Goal: Information Seeking & Learning: Learn about a topic

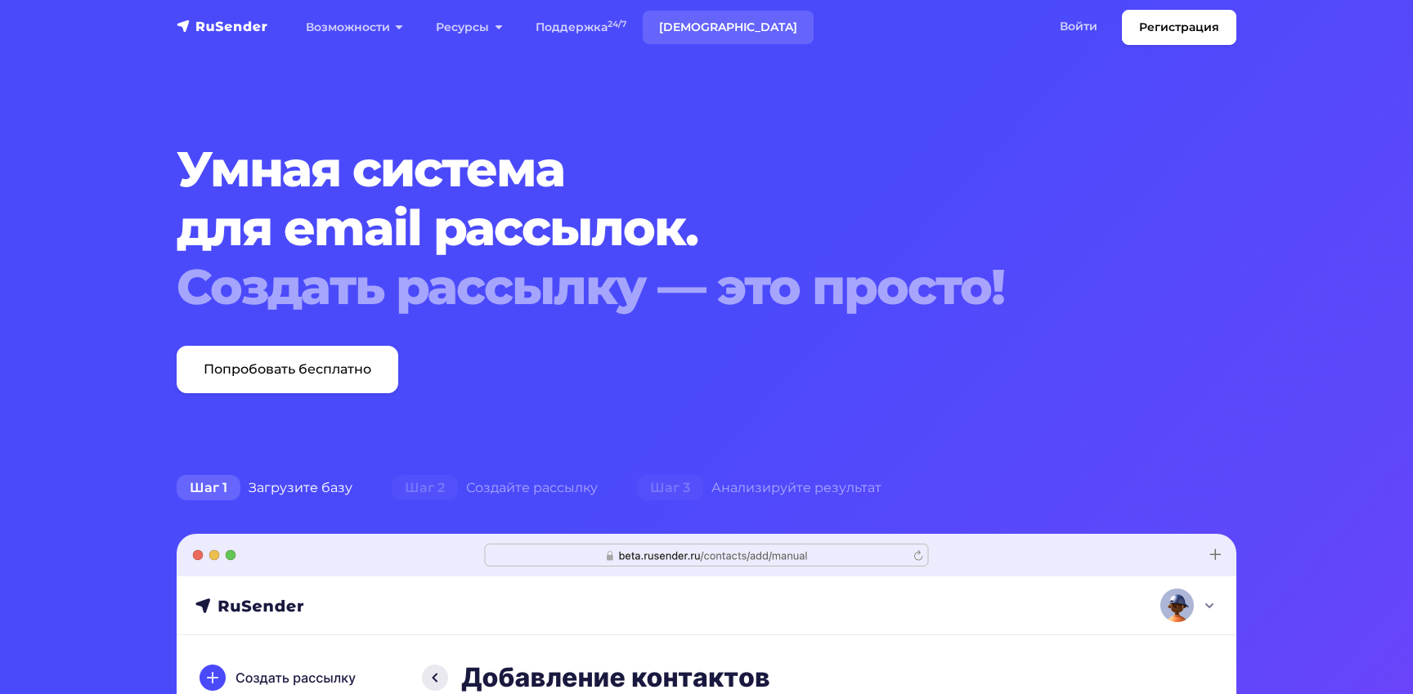
click at [692, 30] on link "[DEMOGRAPHIC_DATA]" at bounding box center [728, 28] width 171 height 34
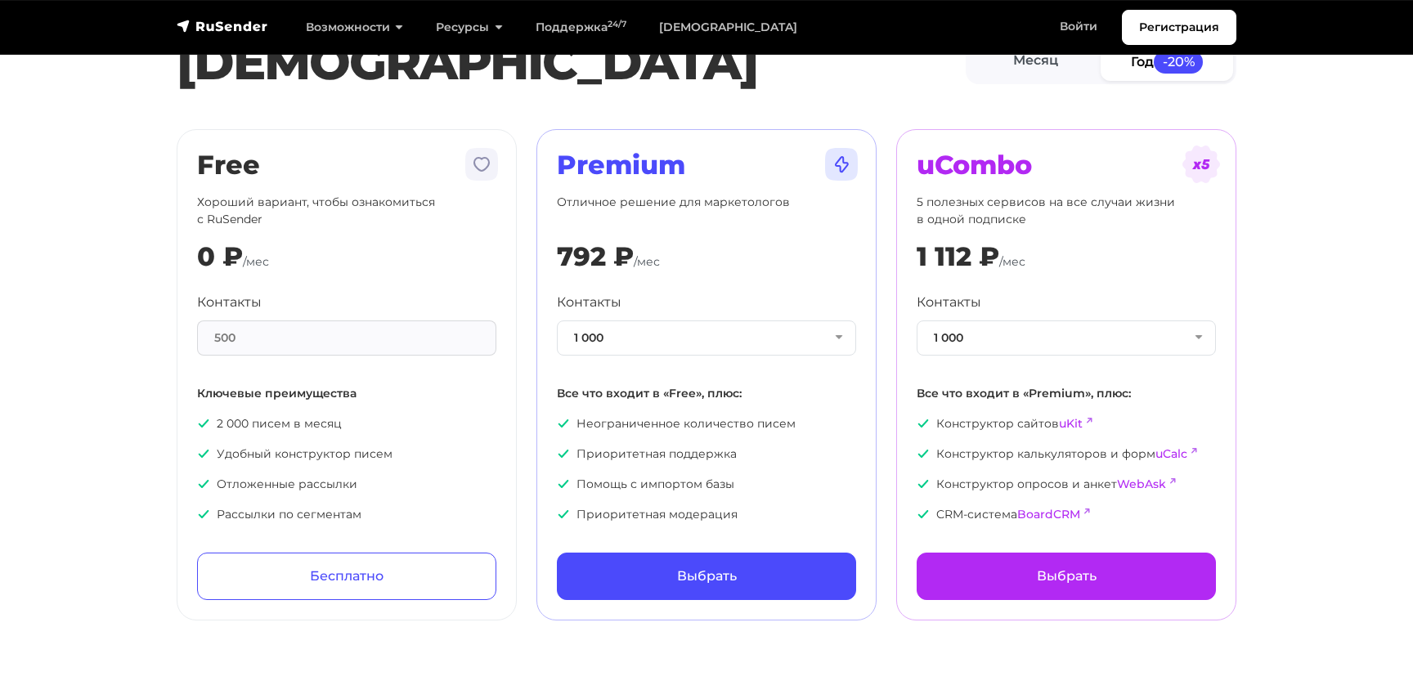
scroll to position [84, 0]
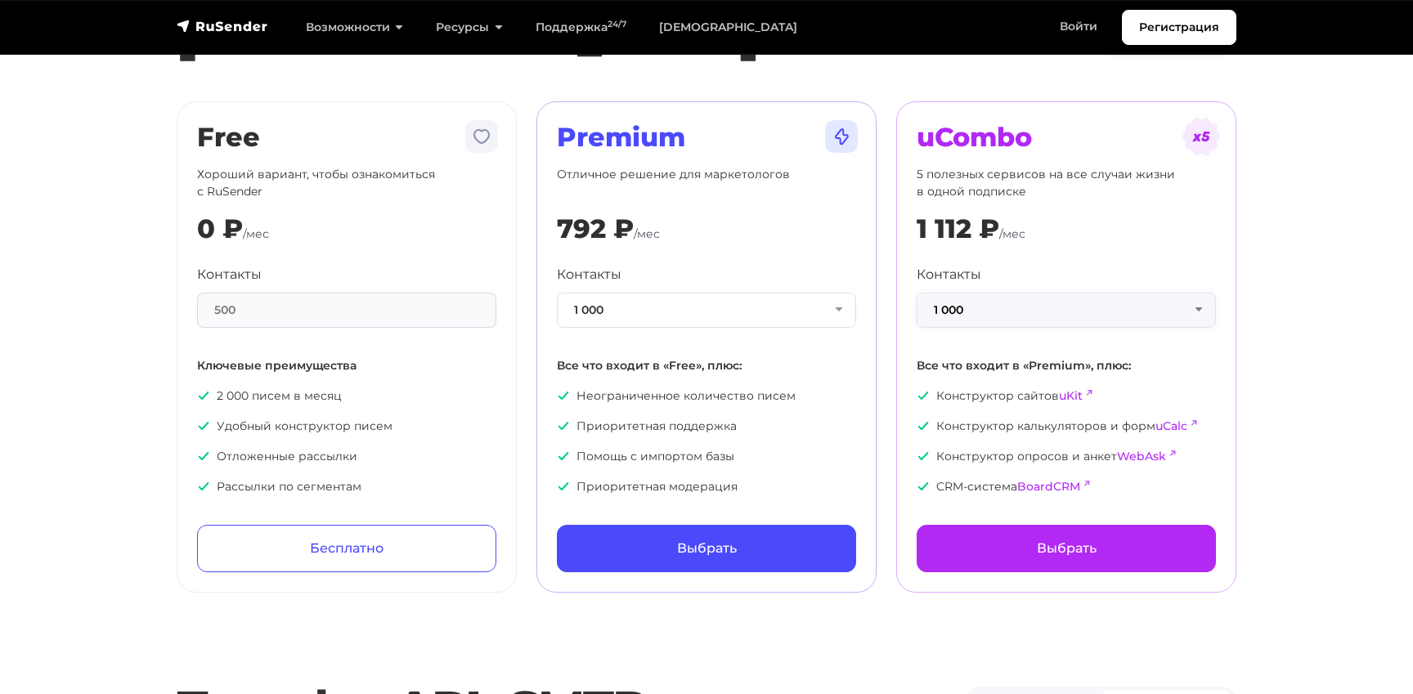
click at [1193, 314] on button "1 000" at bounding box center [1065, 310] width 299 height 35
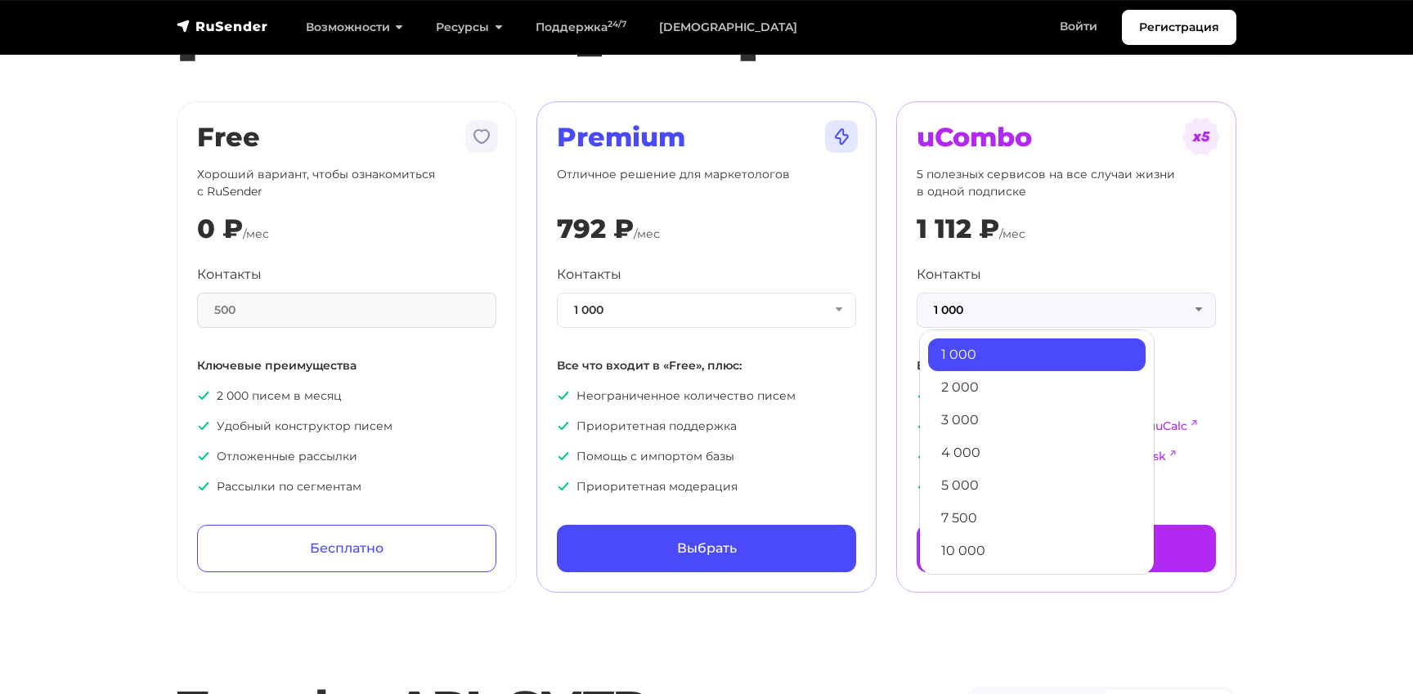
click at [1251, 311] on section "[PERSON_NAME] Год -20% Free Хороший вариант, чтобы ознакомиться с RuSender 0 ₽ …" at bounding box center [706, 263] width 1413 height 657
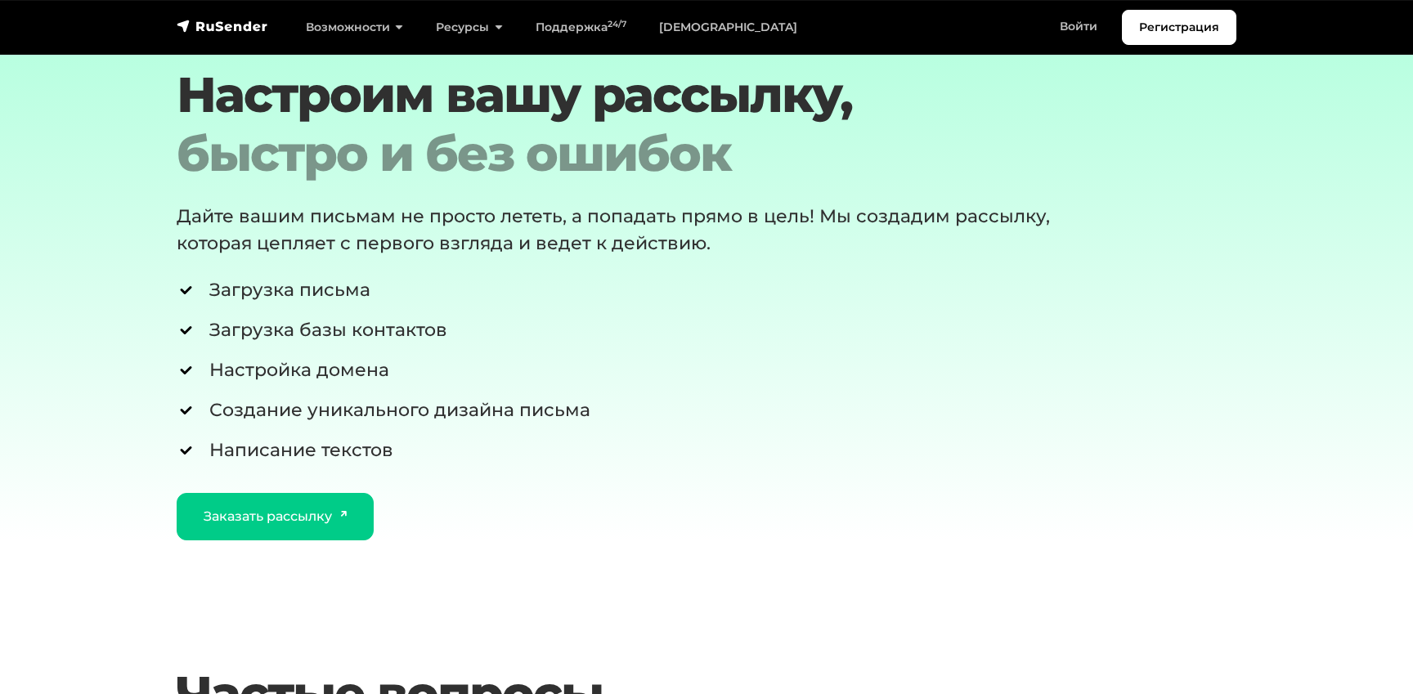
scroll to position [2834, 0]
